Goal: Find specific page/section: Find specific page/section

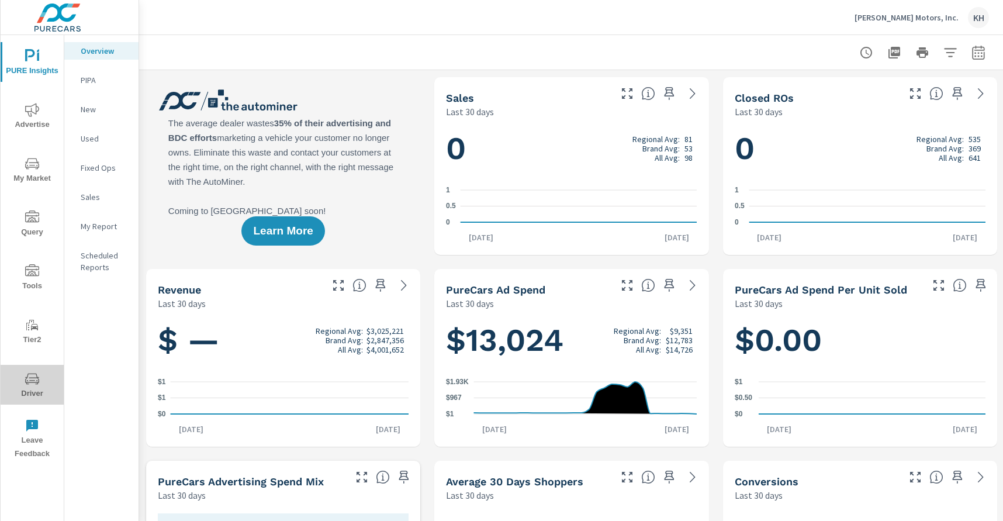
click at [32, 386] on span "Driver" at bounding box center [32, 386] width 56 height 29
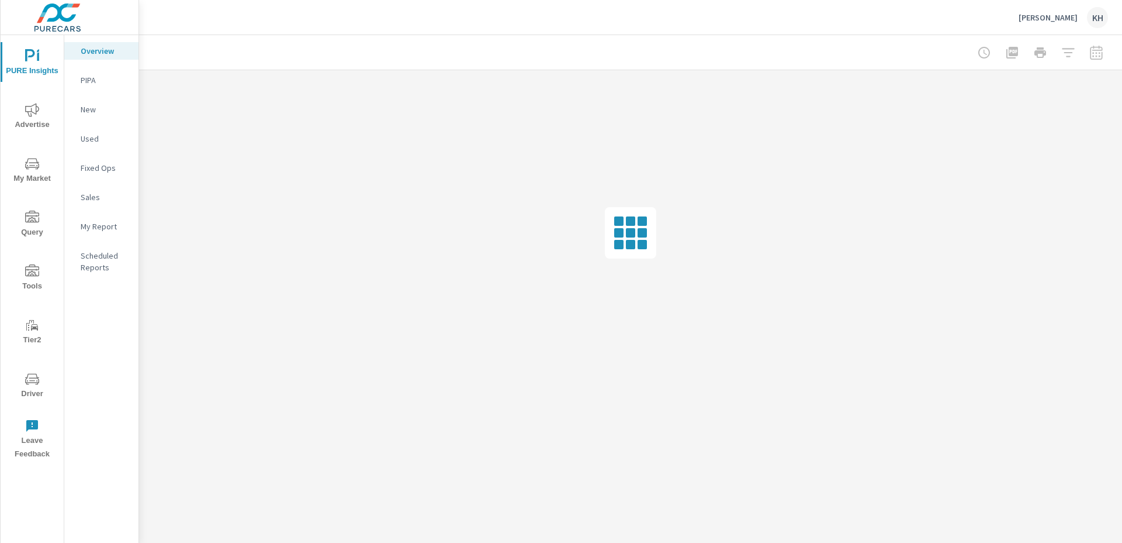
click at [42, 376] on span "Driver" at bounding box center [32, 386] width 56 height 29
